Goal: Task Accomplishment & Management: Use online tool/utility

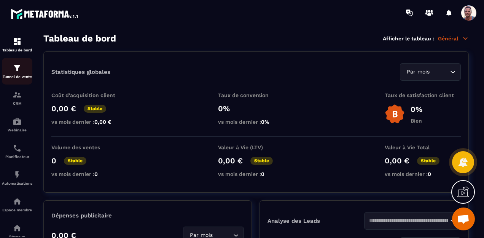
click at [12, 70] on div "Tunnel de vente" at bounding box center [17, 71] width 30 height 15
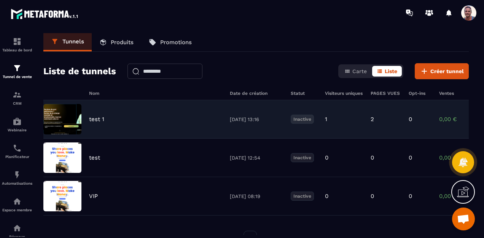
click at [72, 111] on img at bounding box center [62, 119] width 38 height 30
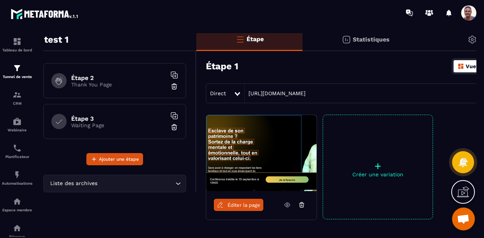
scroll to position [38, 0]
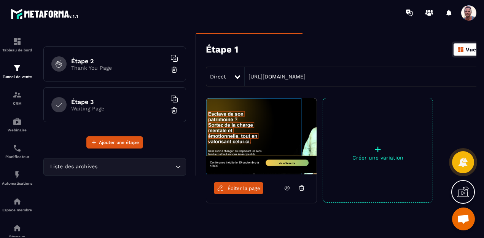
click at [241, 188] on span "Éditer la page" at bounding box center [243, 188] width 33 height 6
